Goal: Task Accomplishment & Management: Use online tool/utility

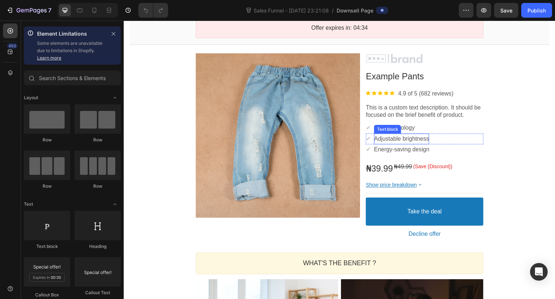
scroll to position [75, 0]
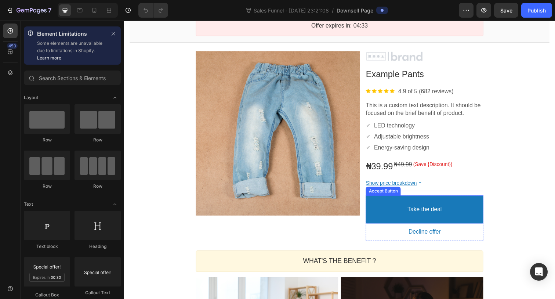
click at [459, 211] on button "Take the deal" at bounding box center [430, 213] width 120 height 29
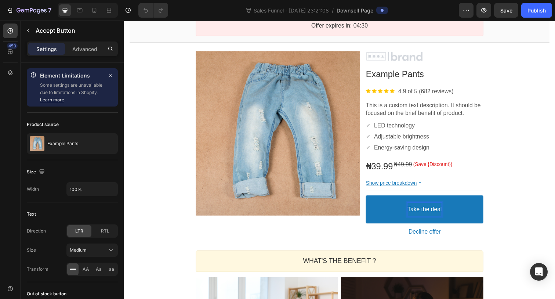
click at [424, 213] on p "Take the deal" at bounding box center [430, 213] width 35 height 8
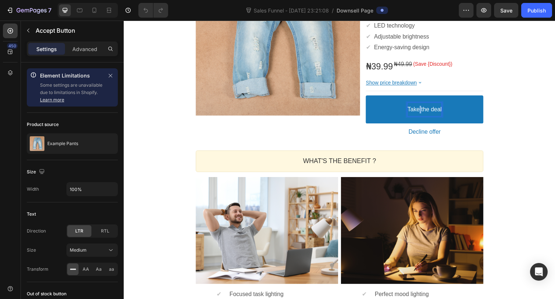
scroll to position [103, 0]
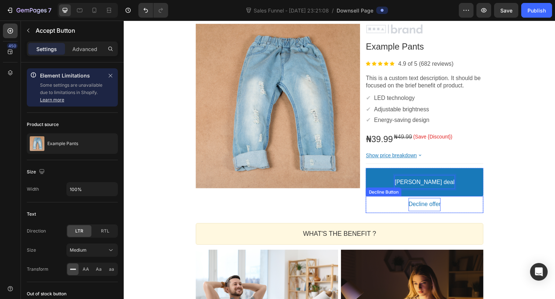
click at [370, 171] on button "Tathe deal" at bounding box center [430, 185] width 120 height 29
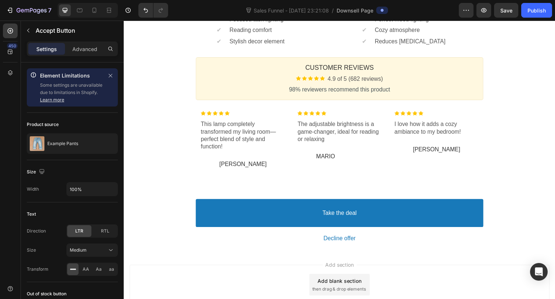
scroll to position [509, 0]
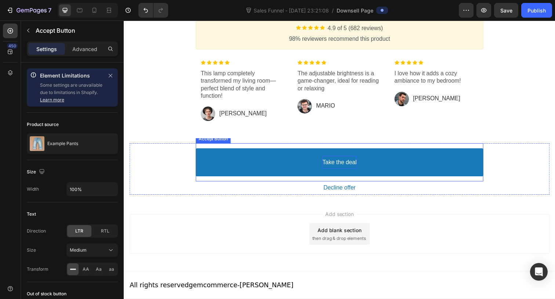
click at [351, 162] on bdo "Take the deal" at bounding box center [343, 165] width 35 height 8
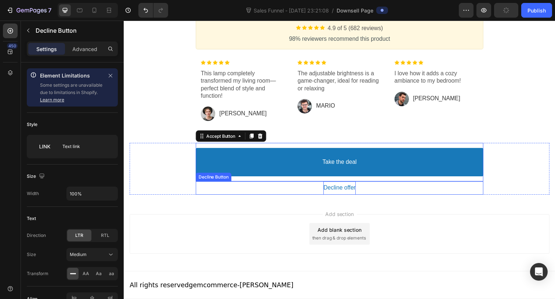
click at [337, 192] on bdo "Decline offer" at bounding box center [343, 191] width 33 height 8
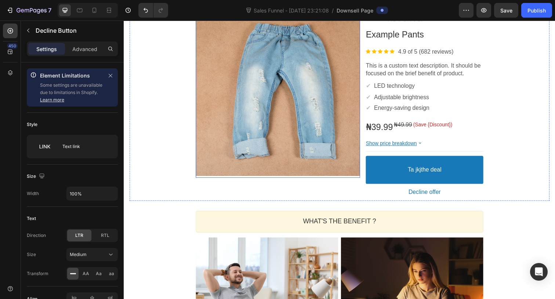
scroll to position [171, 0]
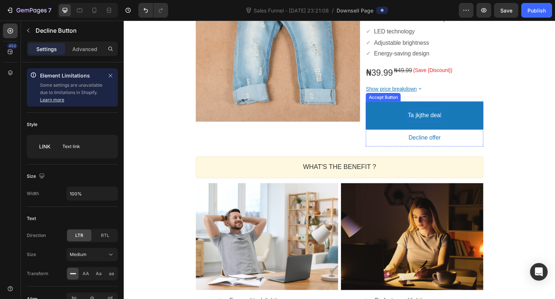
click at [427, 116] on p "Ta jkjthe deal" at bounding box center [430, 118] width 34 height 8
